Goal: Task Accomplishment & Management: Use online tool/utility

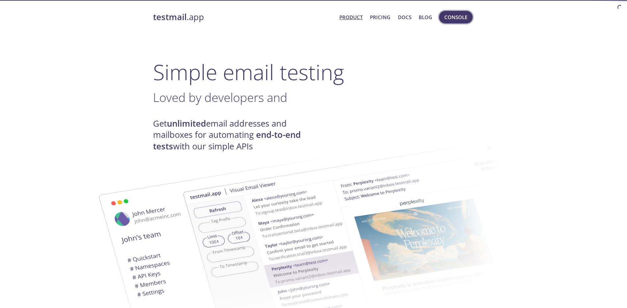
click at [463, 20] on span "Console" at bounding box center [456, 17] width 23 height 9
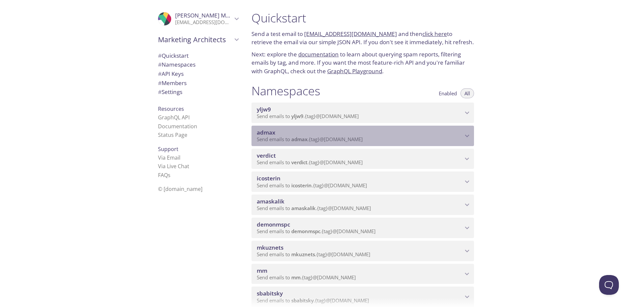
click at [331, 141] on span "Send emails to admax . {tag} @[DOMAIN_NAME]" at bounding box center [310, 139] width 106 height 7
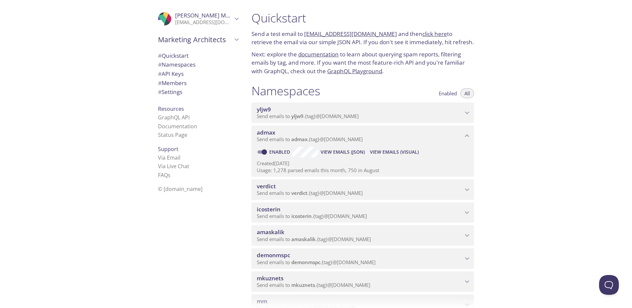
click at [379, 153] on span "View Emails (Visual)" at bounding box center [394, 152] width 49 height 8
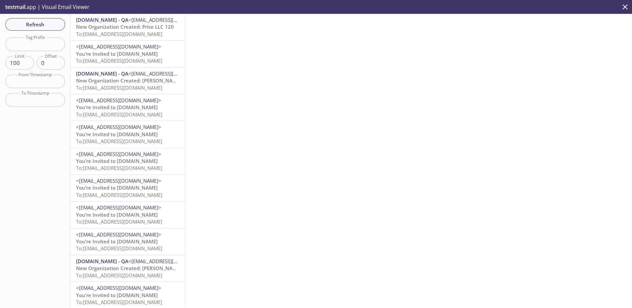
click at [147, 29] on span "New Organization Created: Price LLC 120" at bounding box center [125, 26] width 98 height 7
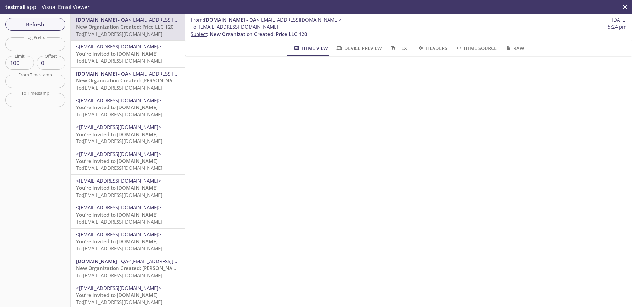
click at [240, 28] on span "To : [EMAIL_ADDRESS][DOMAIN_NAME]" at bounding box center [235, 26] width 88 height 7
copy span "e2e_test_notifications"
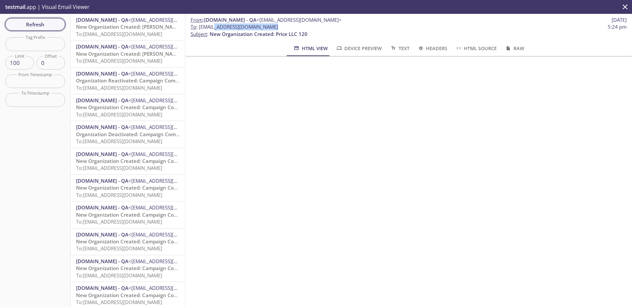
click at [42, 23] on span "Refresh" at bounding box center [35, 24] width 49 height 9
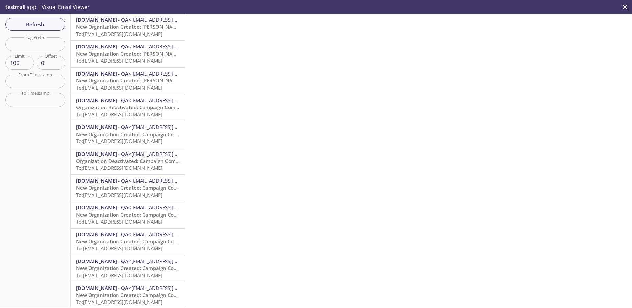
click at [141, 33] on span "To: [EMAIL_ADDRESS][DOMAIN_NAME]" at bounding box center [119, 34] width 86 height 7
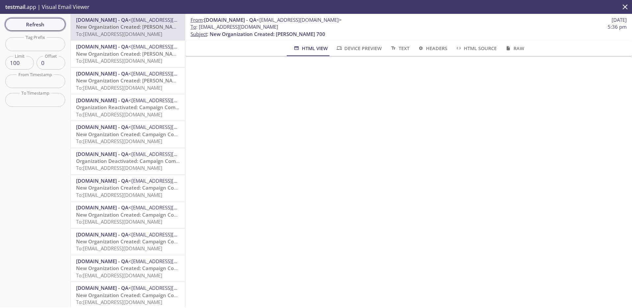
click at [35, 23] on span "Refresh" at bounding box center [35, 24] width 49 height 9
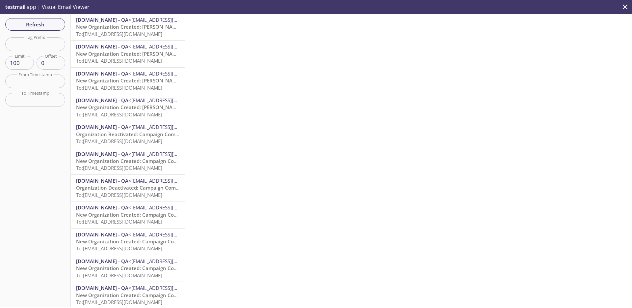
click at [136, 31] on span "To: [EMAIL_ADDRESS][DOMAIN_NAME]" at bounding box center [119, 34] width 86 height 7
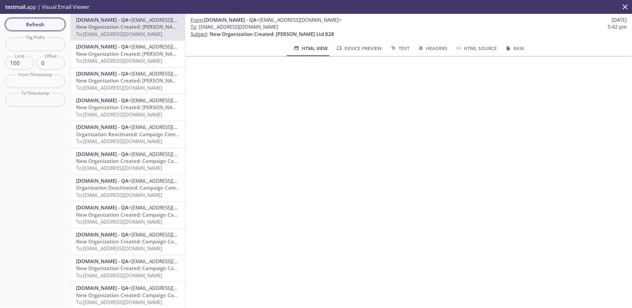
click at [44, 23] on span "Refresh" at bounding box center [35, 24] width 49 height 9
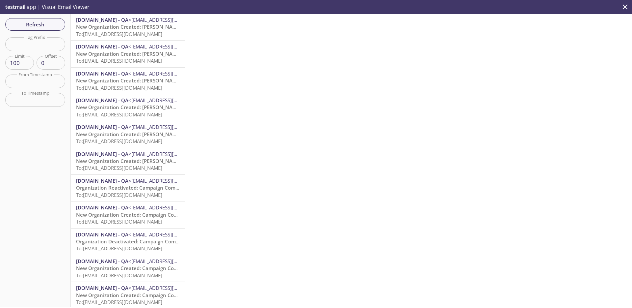
click at [126, 27] on span "New Organization Created: [PERSON_NAME] 50" at bounding box center [132, 26] width 113 height 7
